Goal: Task Accomplishment & Management: Manage account settings

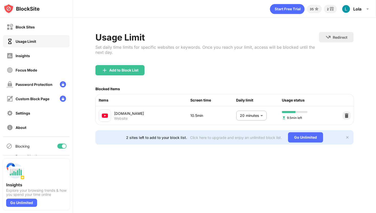
click at [245, 114] on body "Block Sites Usage Limit Insights Focus Mode Password Protection Custom Block Pa…" at bounding box center [188, 106] width 376 height 213
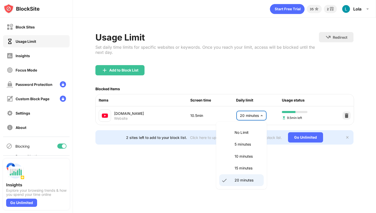
click at [238, 168] on p "15 minutes" at bounding box center [248, 168] width 26 height 6
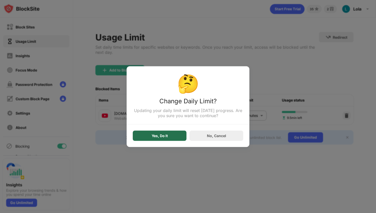
click at [153, 135] on div "Yes, Do It" at bounding box center [160, 135] width 16 height 4
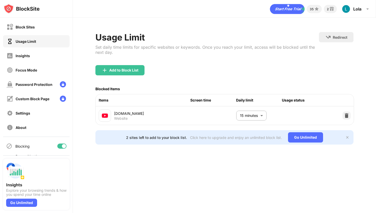
click at [252, 115] on body "Block Sites Usage Limit Insights Focus Mode Password Protection Custom Block Pa…" at bounding box center [188, 106] width 376 height 213
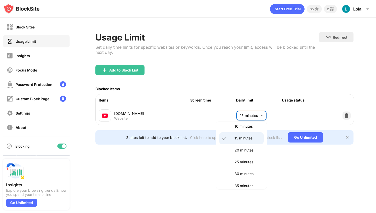
scroll to position [36, 0]
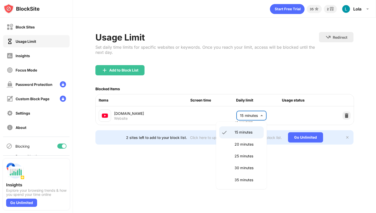
click at [242, 167] on p "30 minutes" at bounding box center [248, 168] width 26 height 6
type input "**"
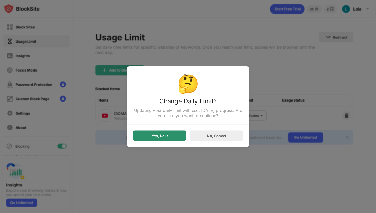
click at [167, 137] on div "Yes, Do It" at bounding box center [160, 135] width 16 height 4
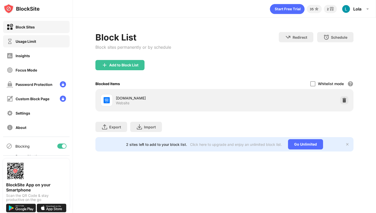
click at [46, 35] on div "Usage Limit" at bounding box center [36, 41] width 67 height 12
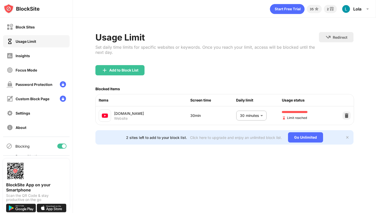
click at [259, 118] on body "Block Sites Usage Limit Insights Focus Mode Password Protection Custom Block Pa…" at bounding box center [188, 106] width 376 height 213
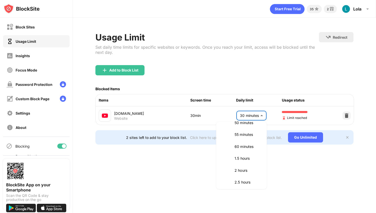
scroll to position [129, 0]
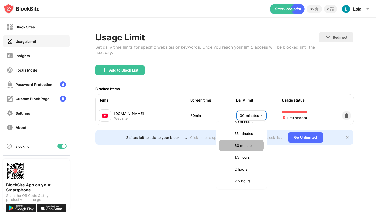
click at [238, 145] on p "60 minutes" at bounding box center [248, 145] width 26 height 6
type input "**"
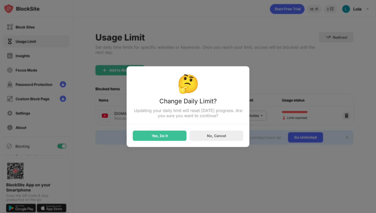
click at [181, 131] on div "Yes, Do It No, Cancel" at bounding box center [188, 132] width 110 height 16
click at [175, 142] on div "🤔 Change Daily Limit? Updating your daily limit will reset [DATE] progress. Are…" at bounding box center [188, 106] width 123 height 81
click at [175, 142] on div "🤔 Change Daily Limit? Updating your daily limit will reset today’s progress. Ar…" at bounding box center [188, 106] width 123 height 81
click at [175, 138] on div "Yes, Do It" at bounding box center [160, 135] width 54 height 10
